Goal: Task Accomplishment & Management: Manage account settings

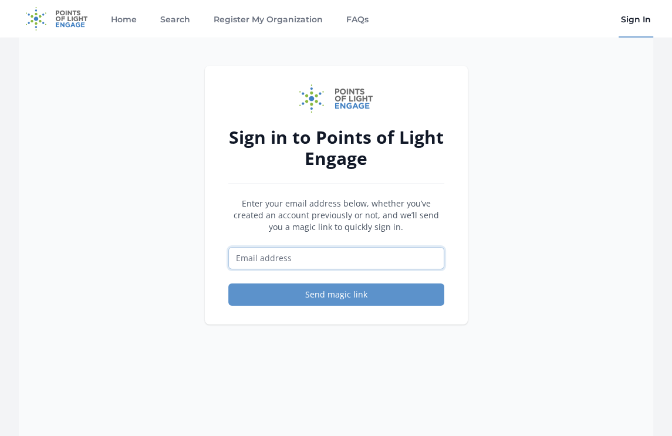
drag, startPoint x: 324, startPoint y: 258, endPoint x: 322, endPoint y: 268, distance: 10.3
click at [324, 258] on input "Email address" at bounding box center [336, 258] width 216 height 22
type input "[EMAIL_ADDRESS][DOMAIN_NAME]"
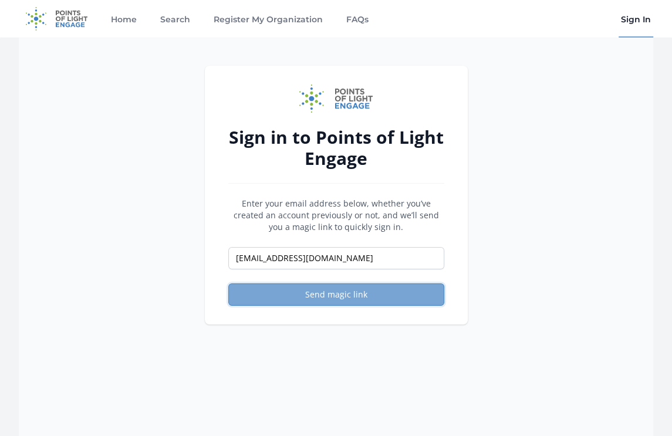
click at [316, 291] on button "Send magic link" at bounding box center [336, 295] width 216 height 22
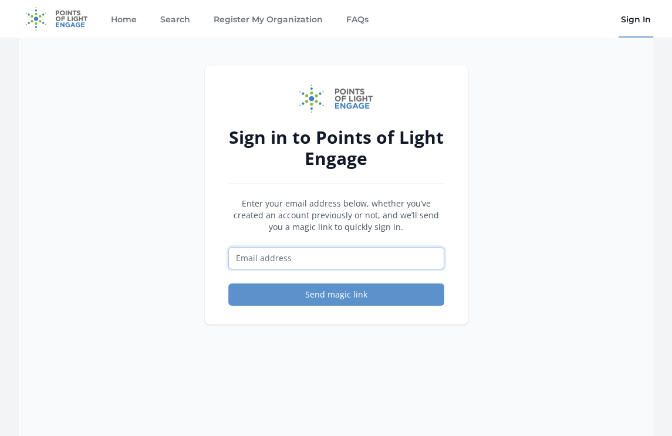
drag, startPoint x: 383, startPoint y: 262, endPoint x: 361, endPoint y: 268, distance: 23.1
click at [382, 262] on input "Email address" at bounding box center [336, 258] width 216 height 22
type input "[EMAIL_ADDRESS][DOMAIN_NAME]"
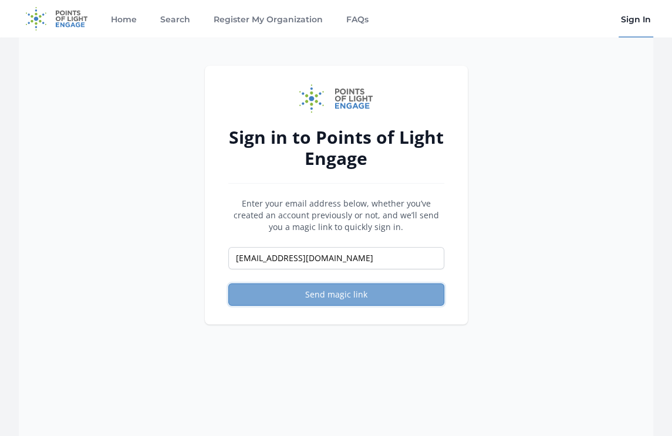
click at [306, 291] on button "Send magic link" at bounding box center [336, 295] width 216 height 22
